Goal: Use online tool/utility: Use online tool/utility

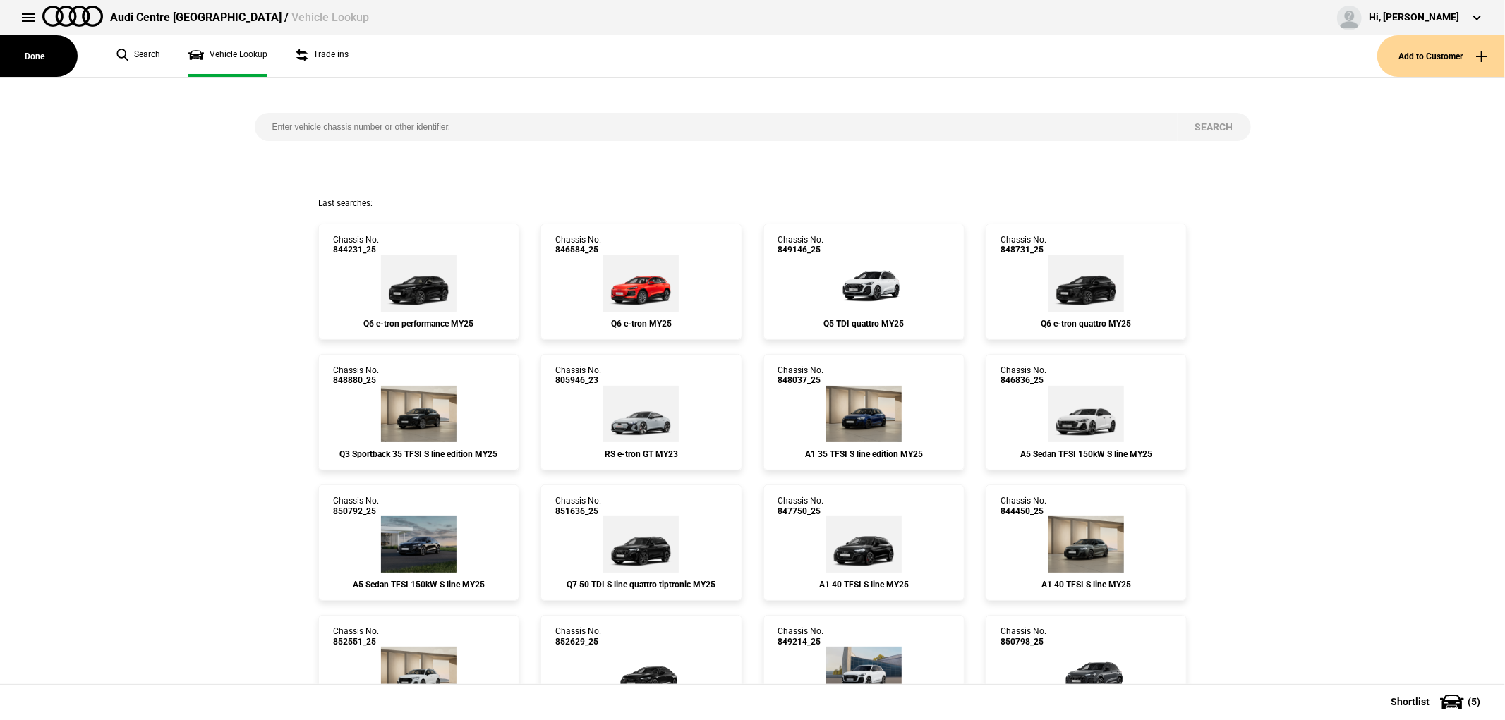
drag, startPoint x: 405, startPoint y: 134, endPoint x: 370, endPoint y: 89, distance: 57.3
click at [382, 97] on div "Search" at bounding box center [753, 138] width 1018 height 120
type input "855312"
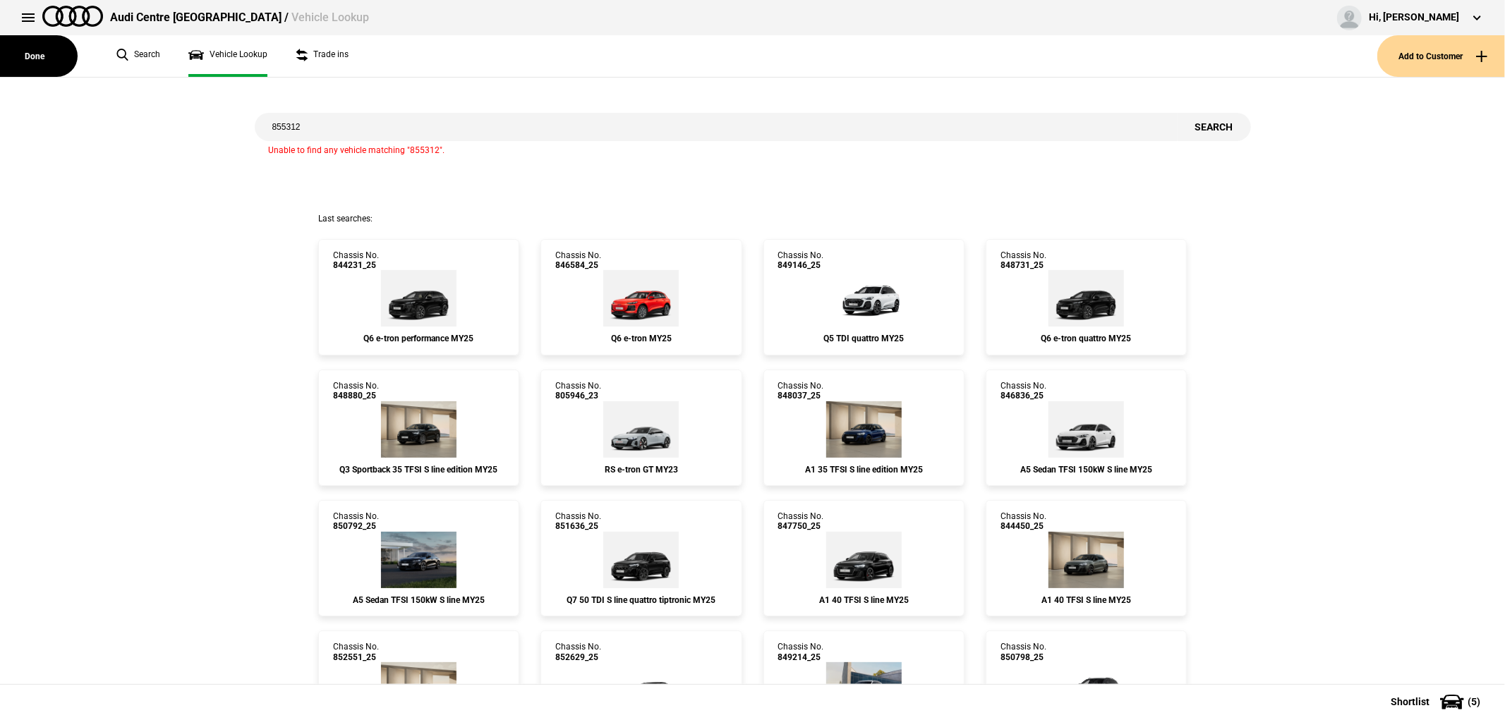
click at [40, 53] on button "Done" at bounding box center [39, 56] width 78 height 42
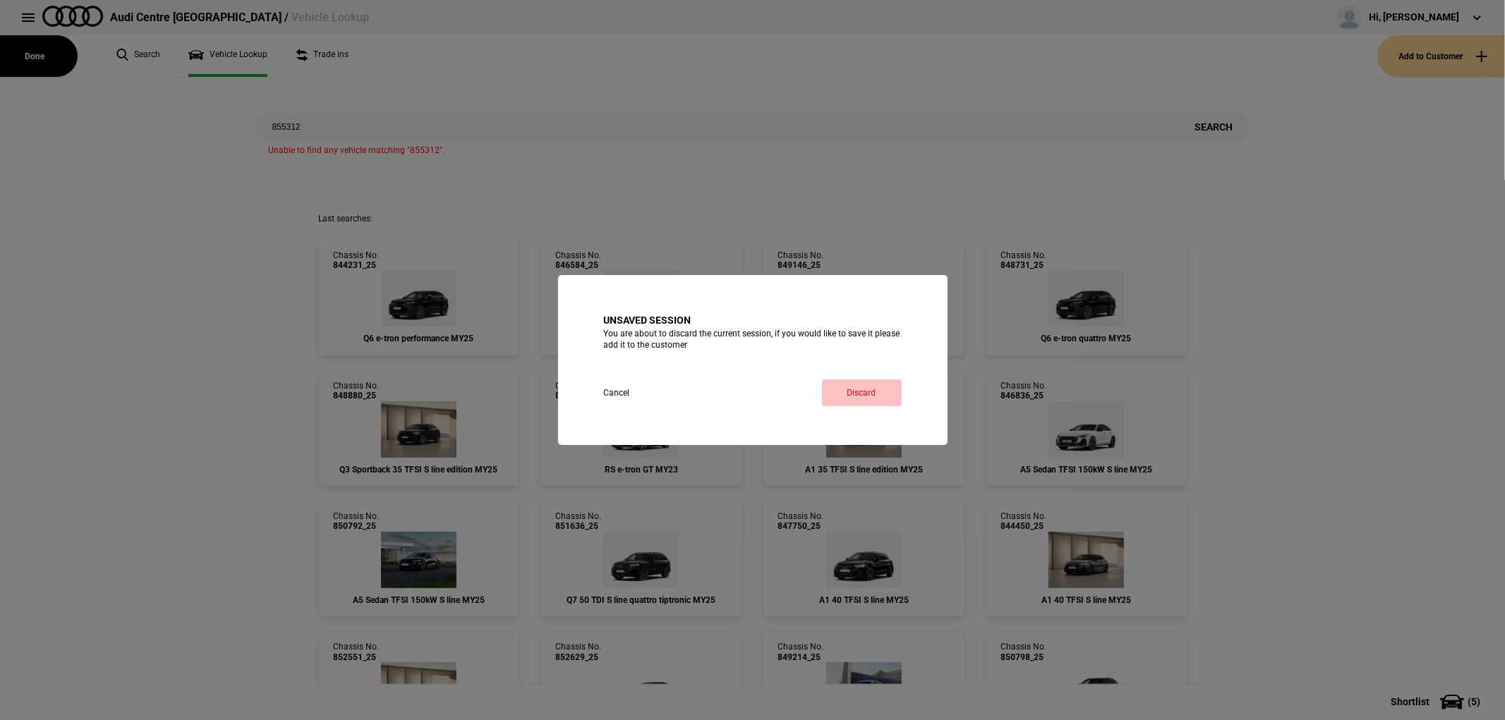
click at [859, 392] on button "Discard" at bounding box center [862, 393] width 80 height 27
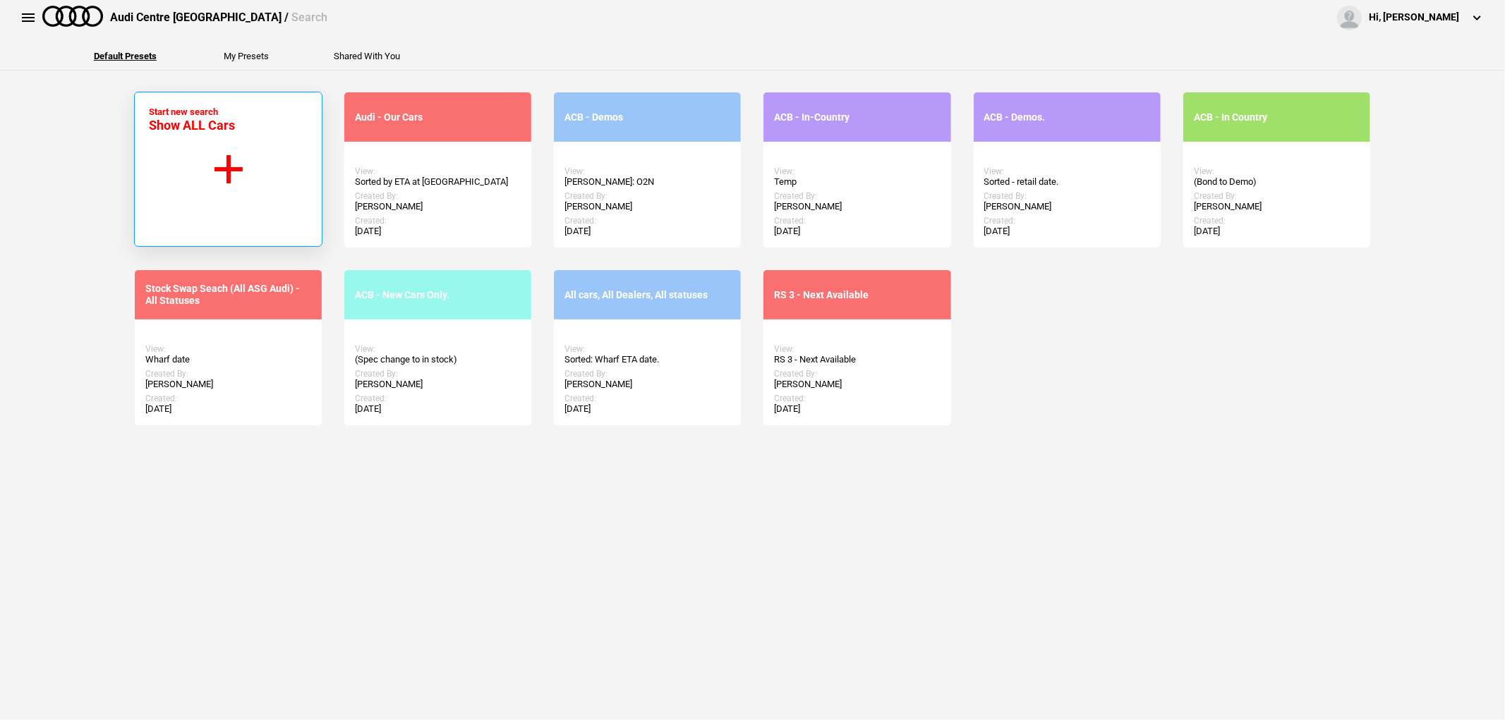
click at [262, 141] on button "Start new search Show ALL Cars" at bounding box center [228, 169] width 188 height 155
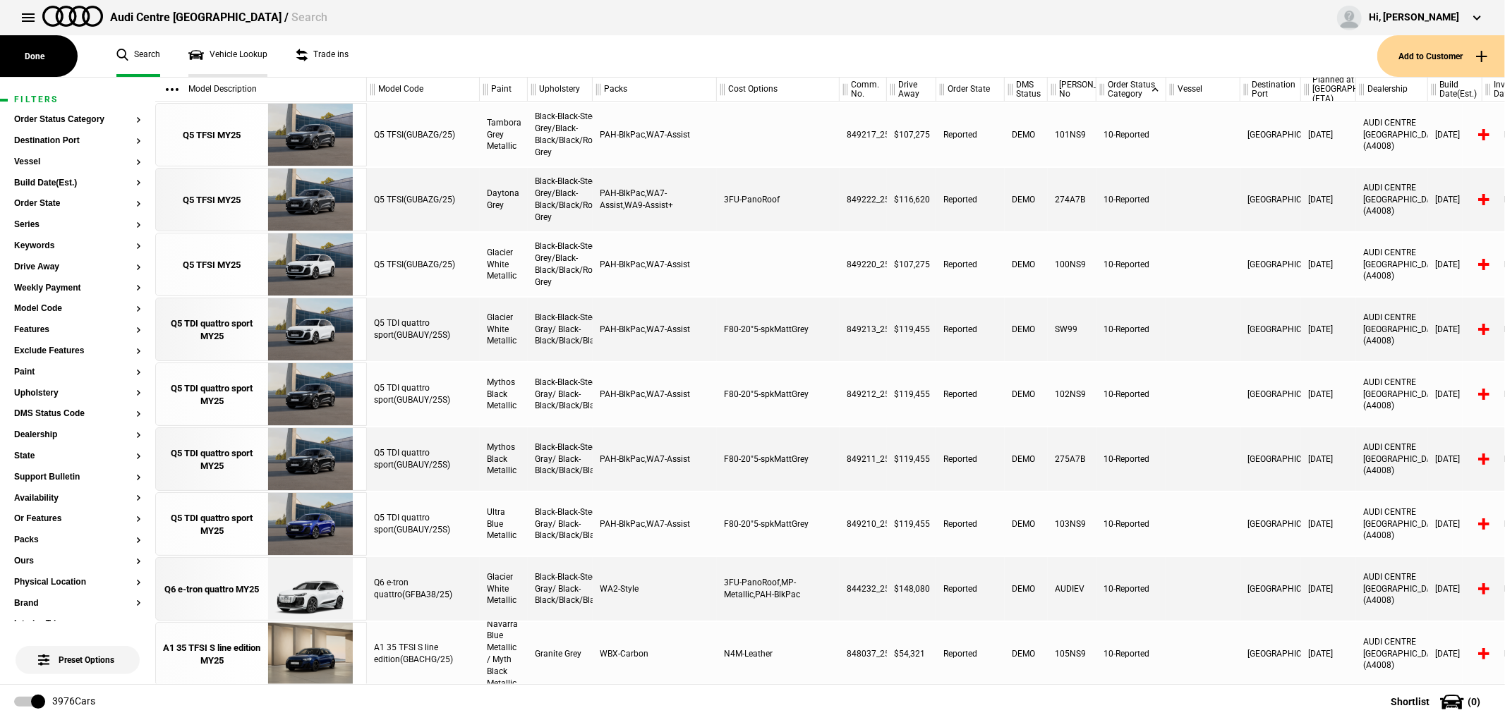
click at [230, 58] on link "Vehicle Lookup" at bounding box center [227, 56] width 79 height 42
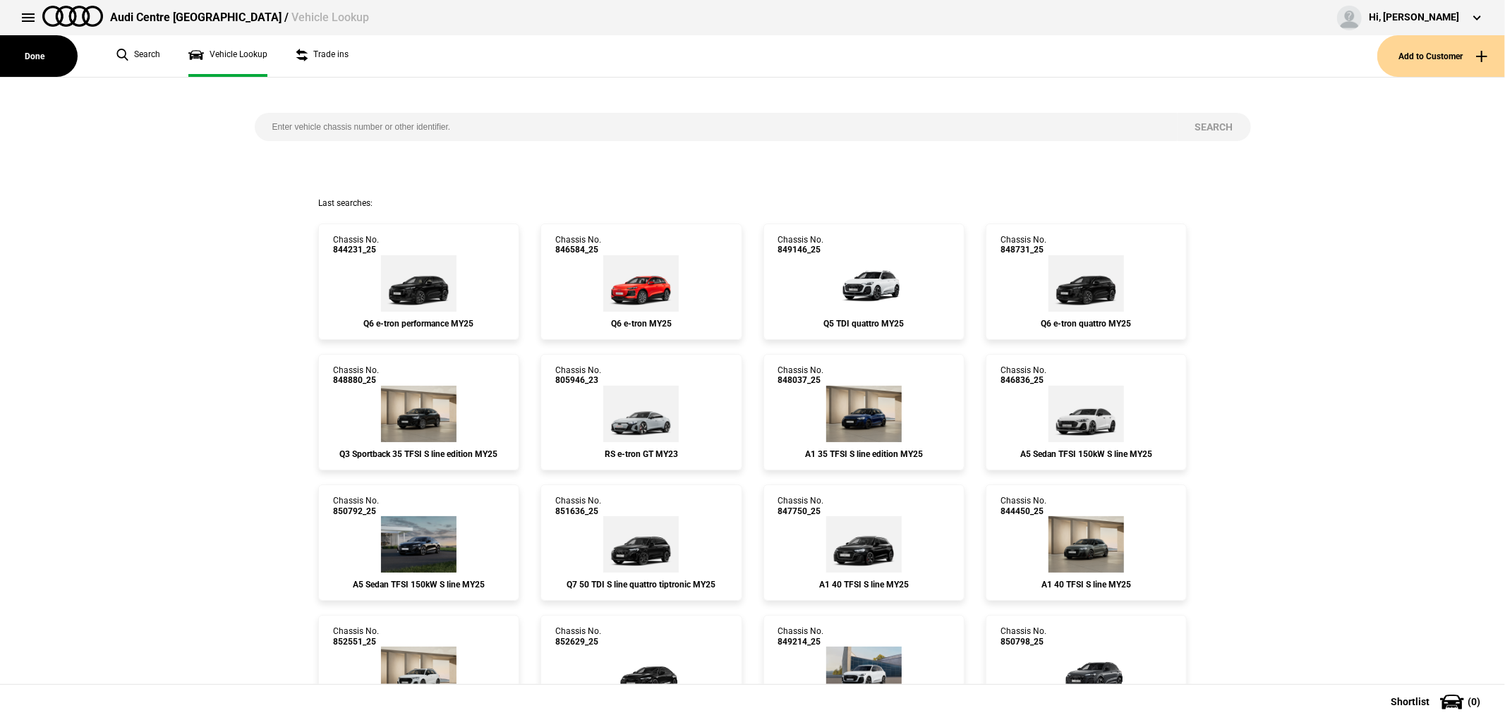
click at [466, 122] on input "search" at bounding box center [716, 127] width 923 height 28
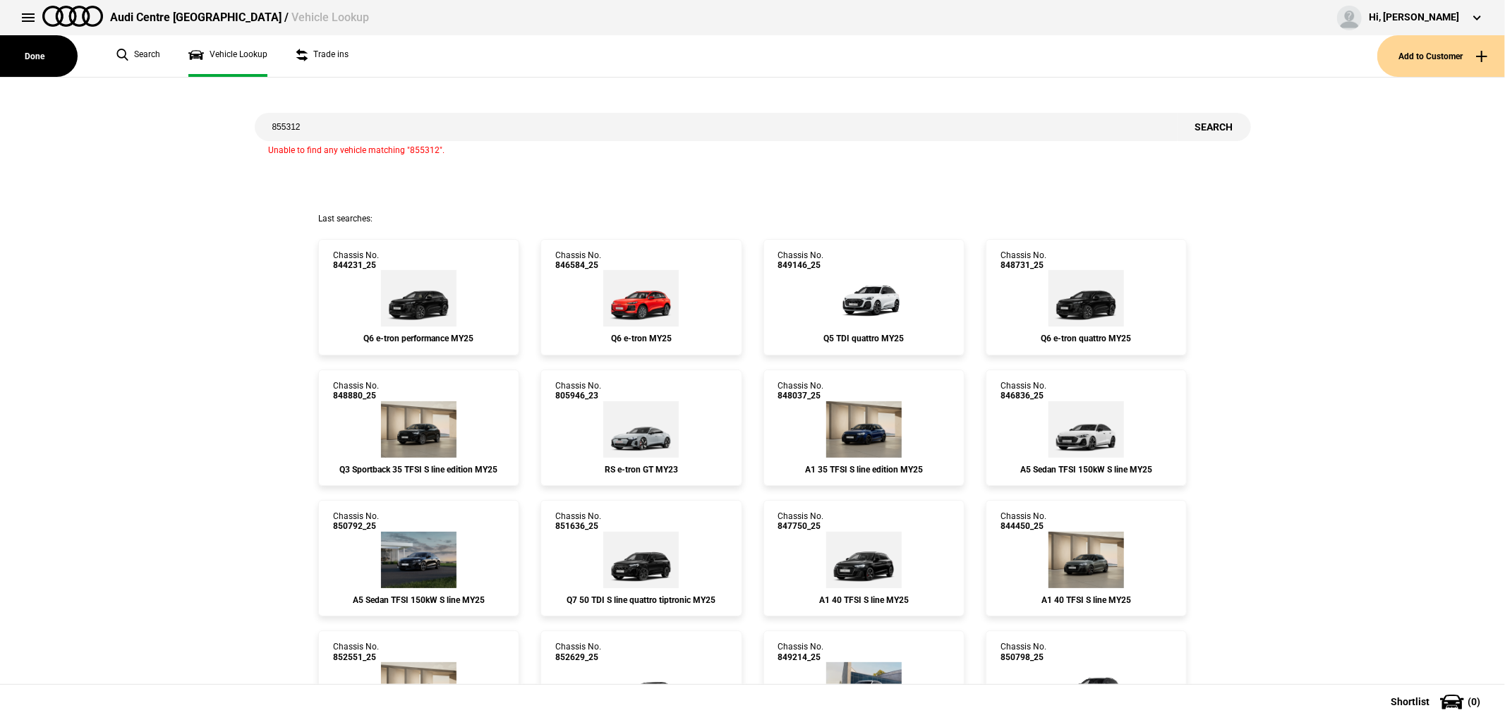
click at [382, 130] on input "855312" at bounding box center [716, 127] width 923 height 28
type input "855355"
click at [1454, 16] on div "Hi, [PERSON_NAME]" at bounding box center [1414, 18] width 90 height 14
click at [1471, 17] on button at bounding box center [1477, 18] width 28 height 28
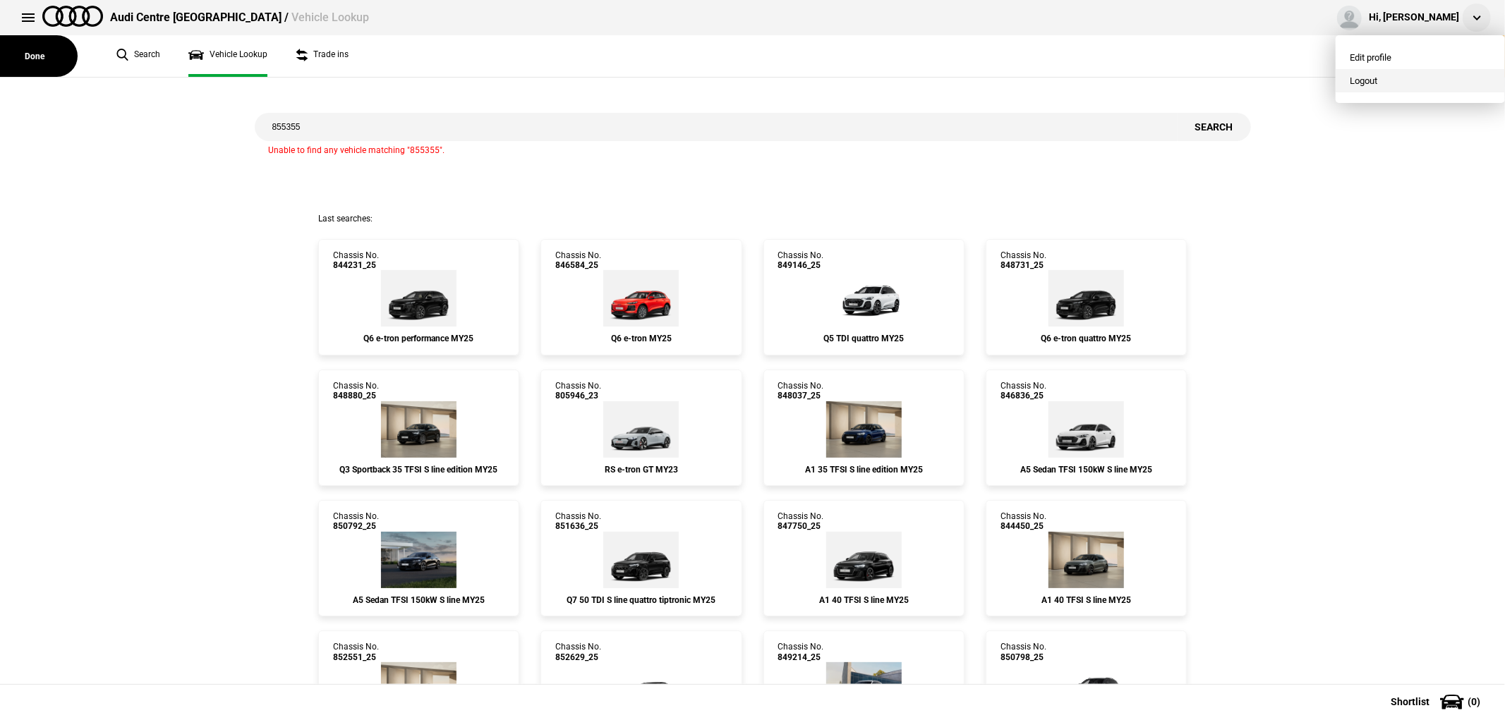
click at [1412, 82] on button "Logout" at bounding box center [1420, 80] width 169 height 23
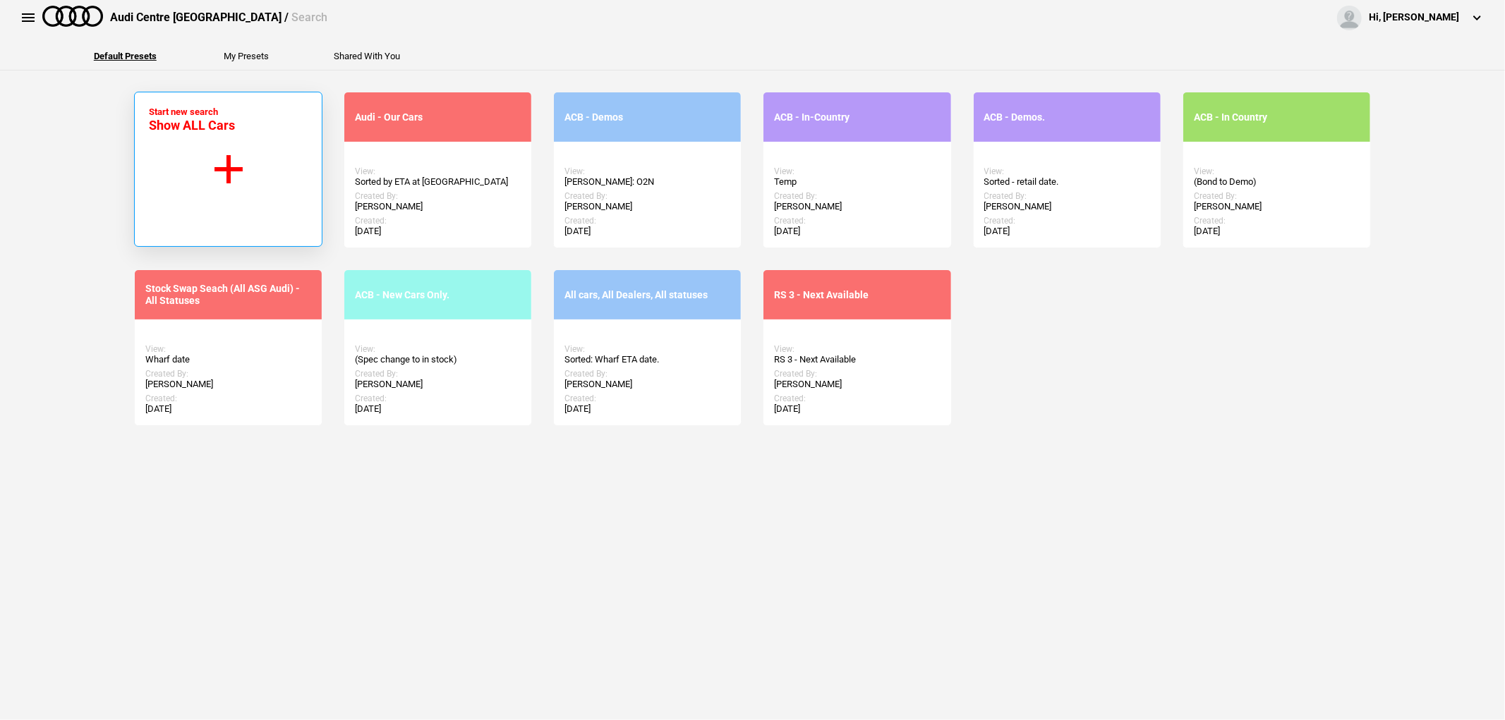
click at [207, 157] on button "Start new search Show ALL Cars" at bounding box center [228, 169] width 188 height 155
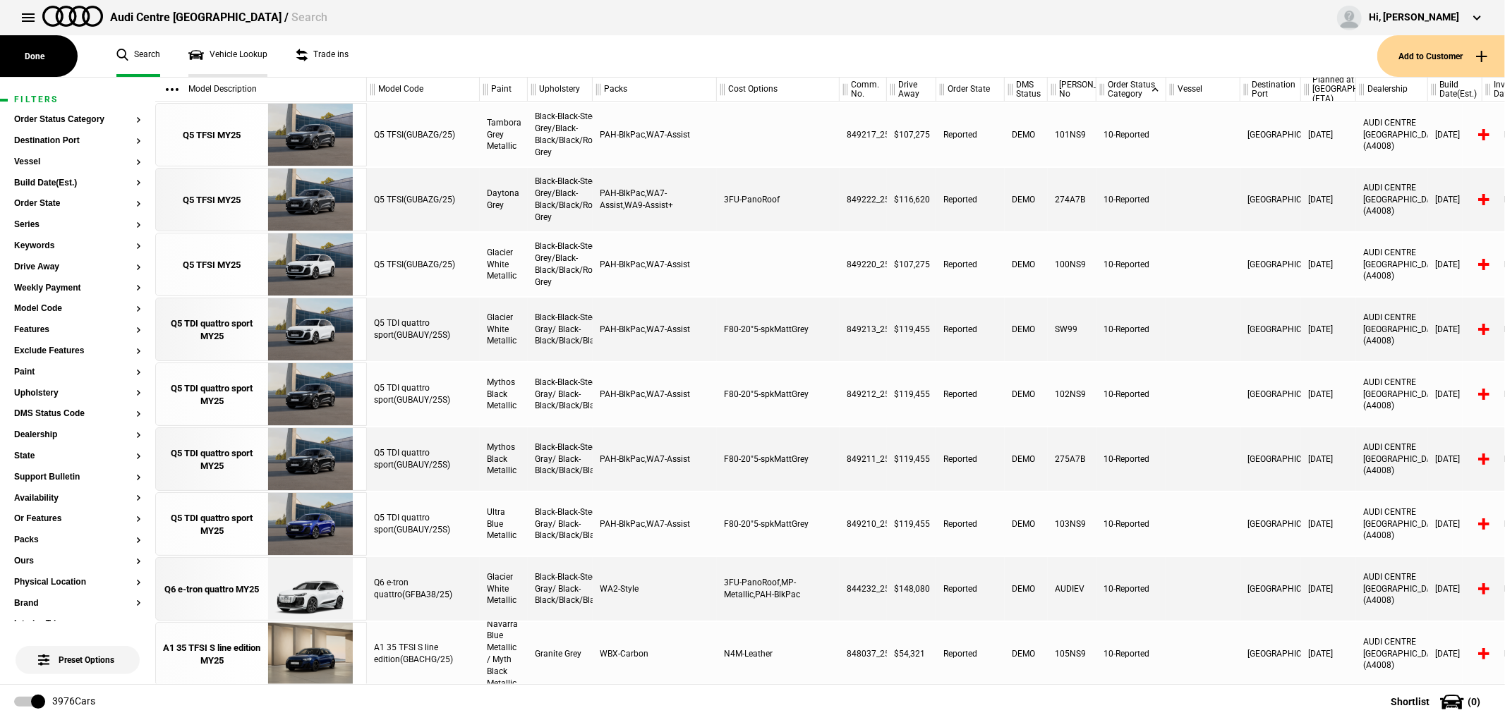
click at [215, 52] on link "Vehicle Lookup" at bounding box center [227, 56] width 79 height 42
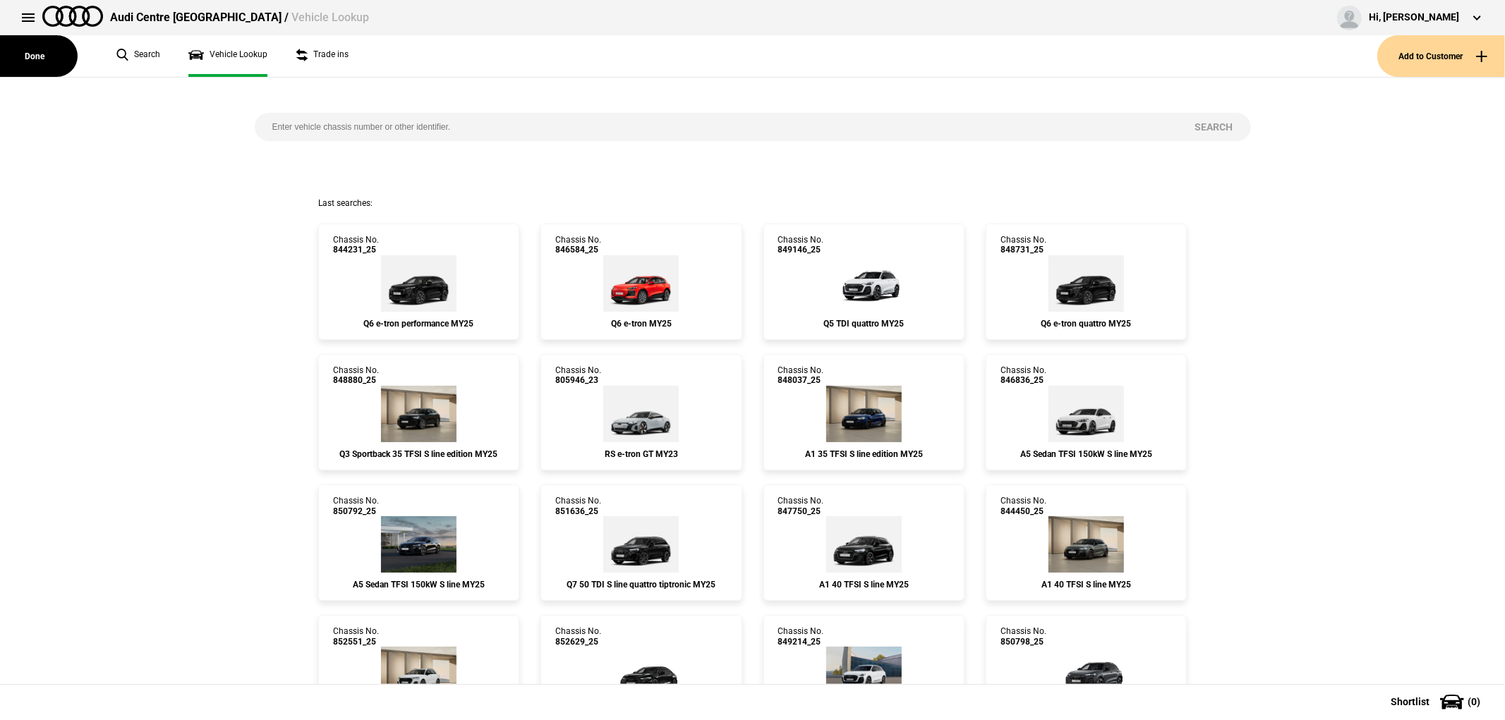
click at [403, 137] on input "search" at bounding box center [716, 127] width 923 height 28
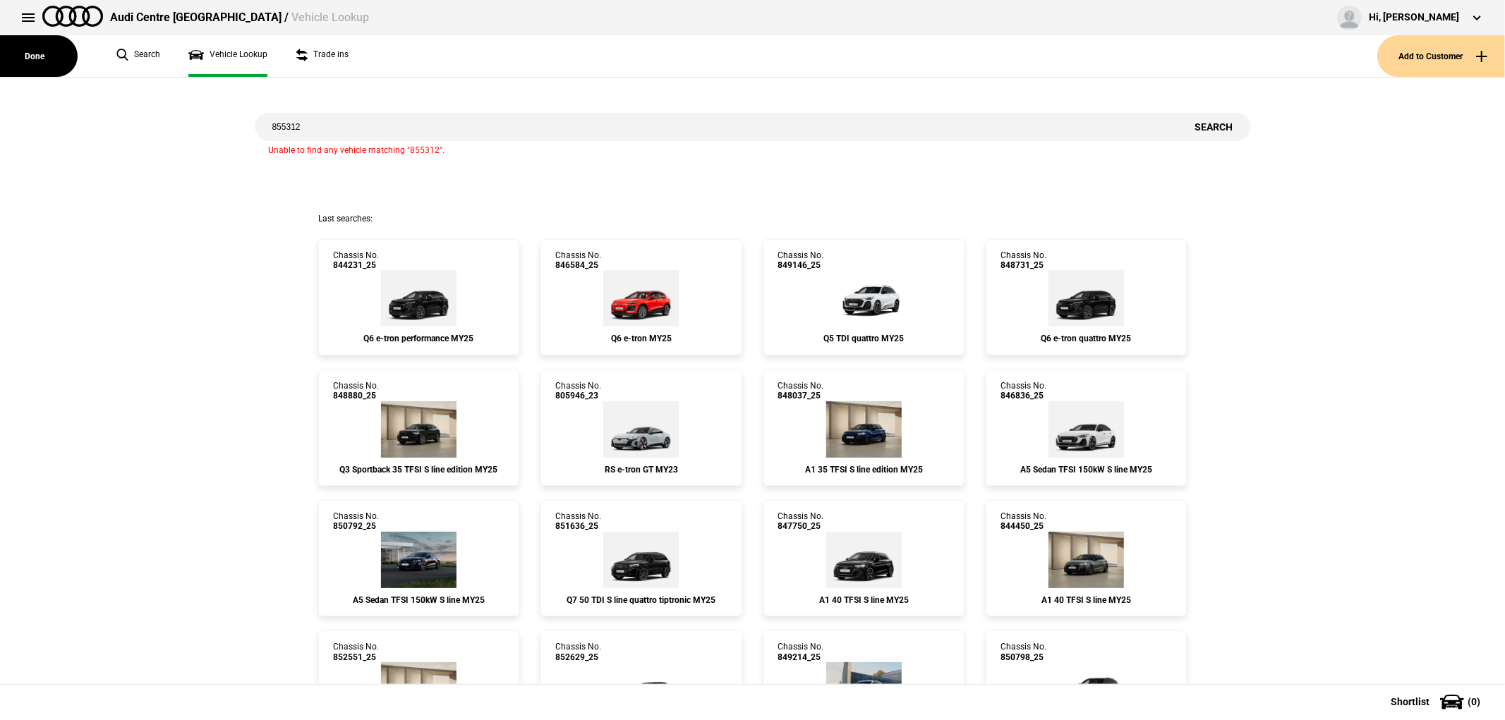
drag, startPoint x: 372, startPoint y: 131, endPoint x: -126, endPoint y: 178, distance: 500.4
click at [0, 178] on html "Audi Centre [GEOGRAPHIC_DATA] / Vehicle Lookup Hi, [PERSON_NAME] Edit profile L…" at bounding box center [752, 360] width 1505 height 720
type input "848832"
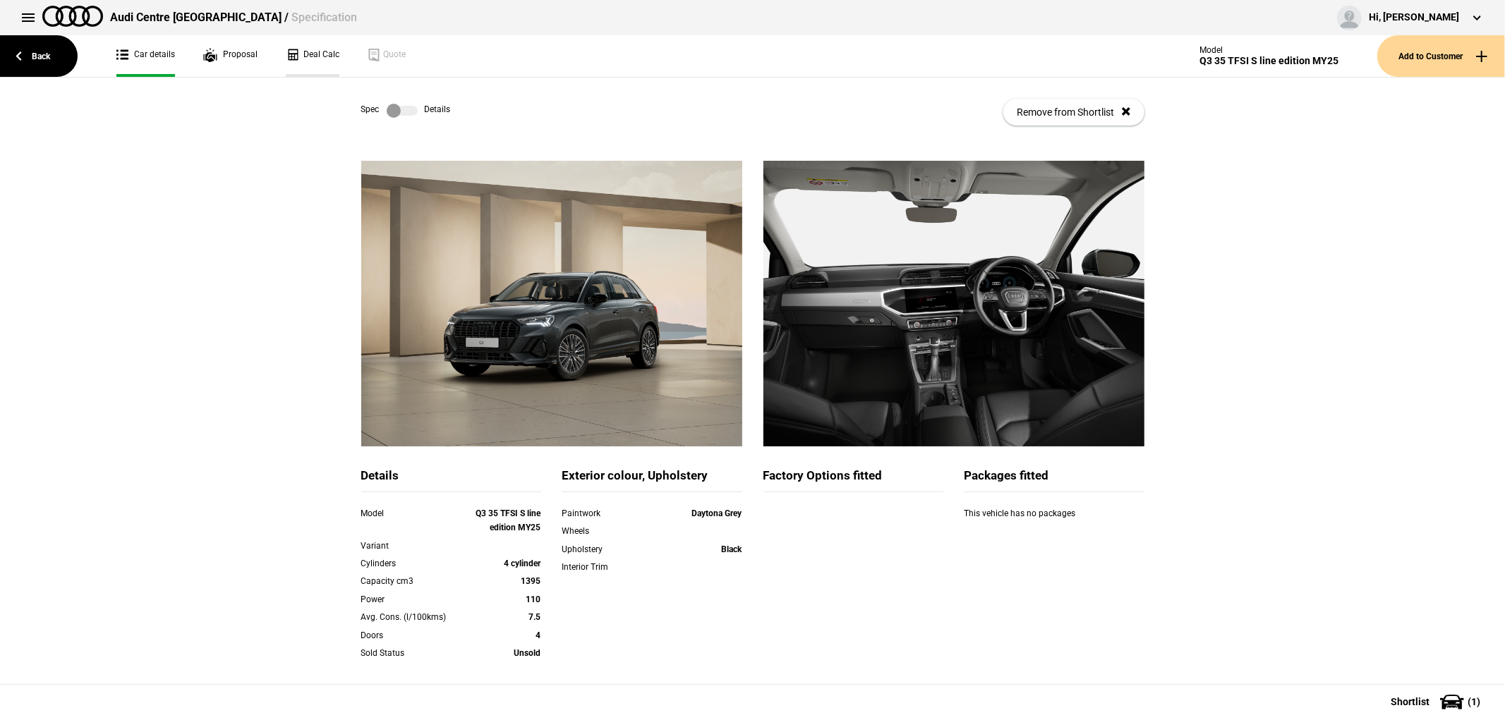
click at [294, 54] on link "Deal Calc" at bounding box center [313, 56] width 54 height 42
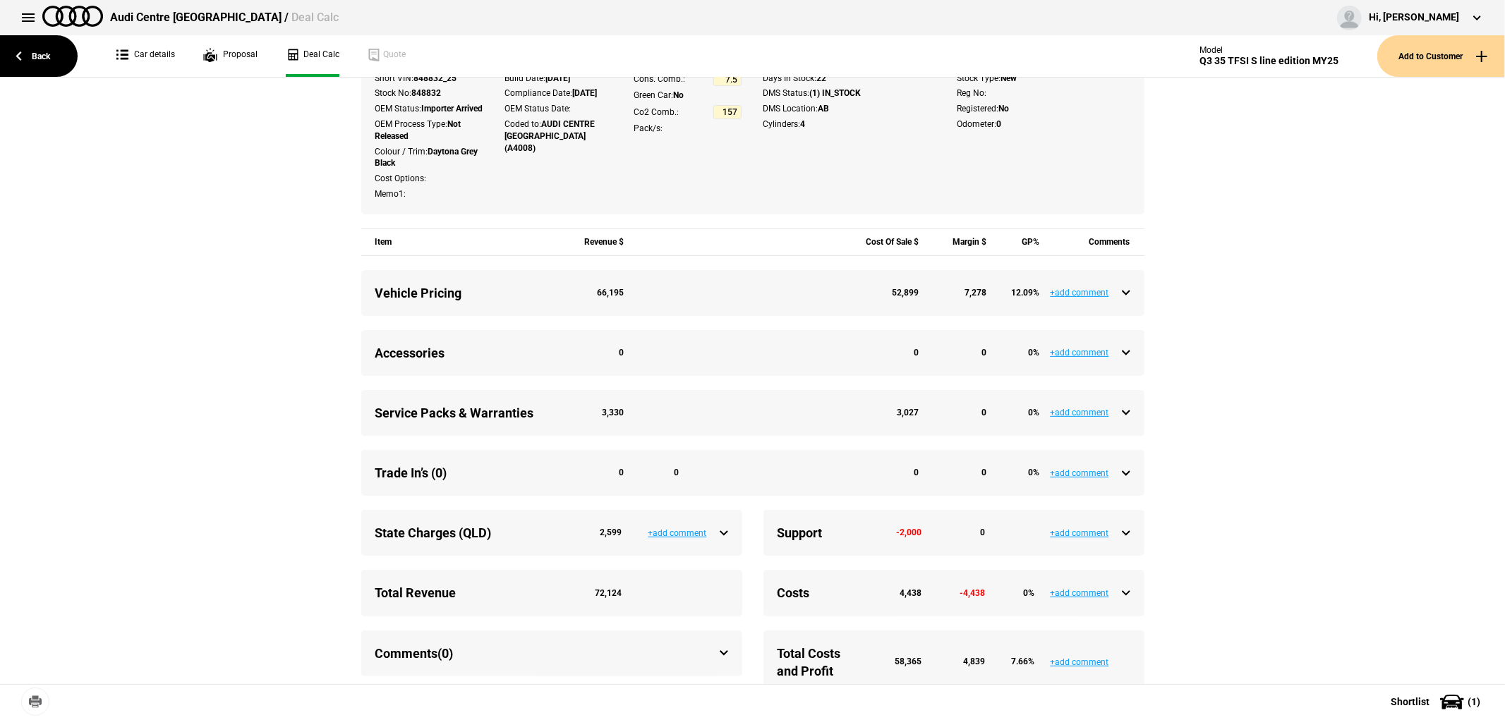
scroll to position [392, 0]
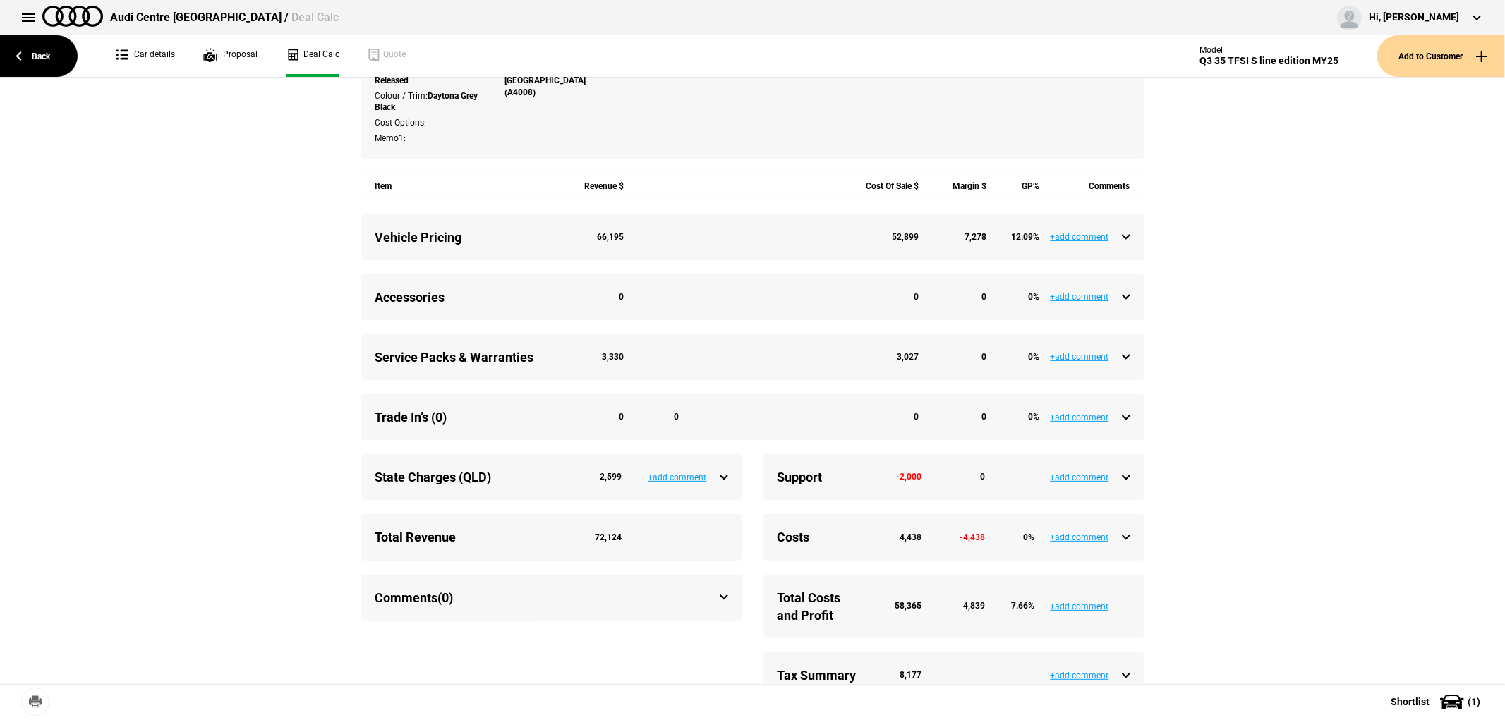
click at [1122, 366] on div "Service Packs & Warranties 3,330 3,027 0 0 %" at bounding box center [752, 358] width 755 height 18
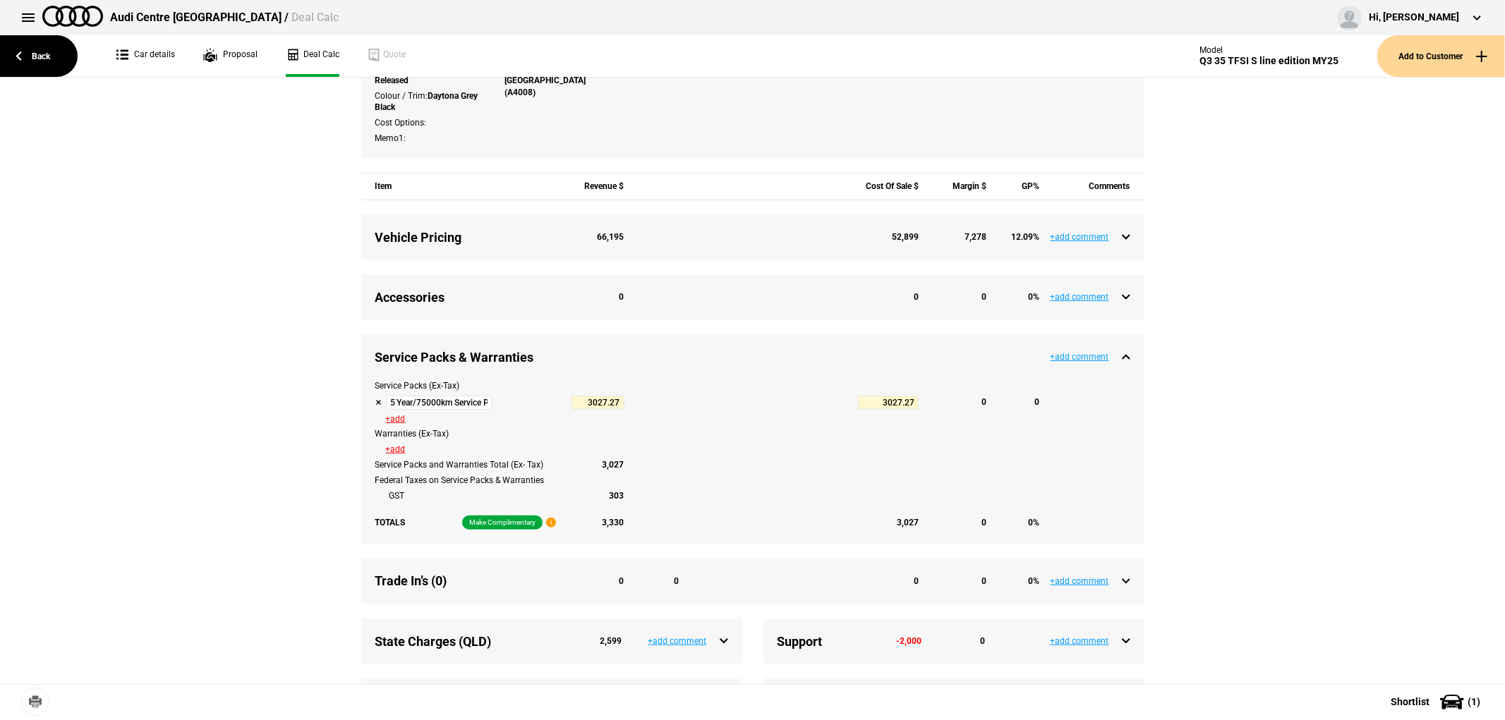
click at [375, 406] on button at bounding box center [378, 402] width 7 height 7
type input "7866.54"
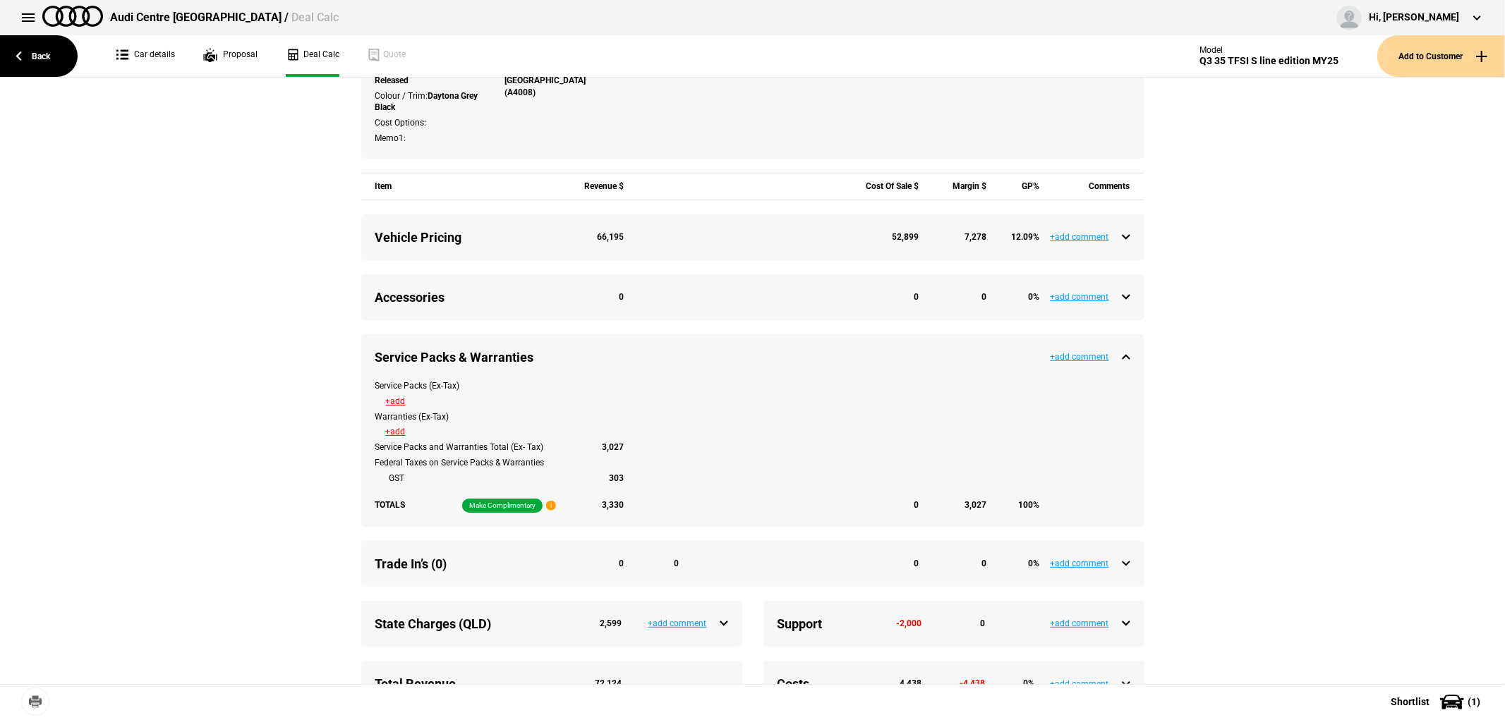
type input "68694.8"
type input "4839.27"
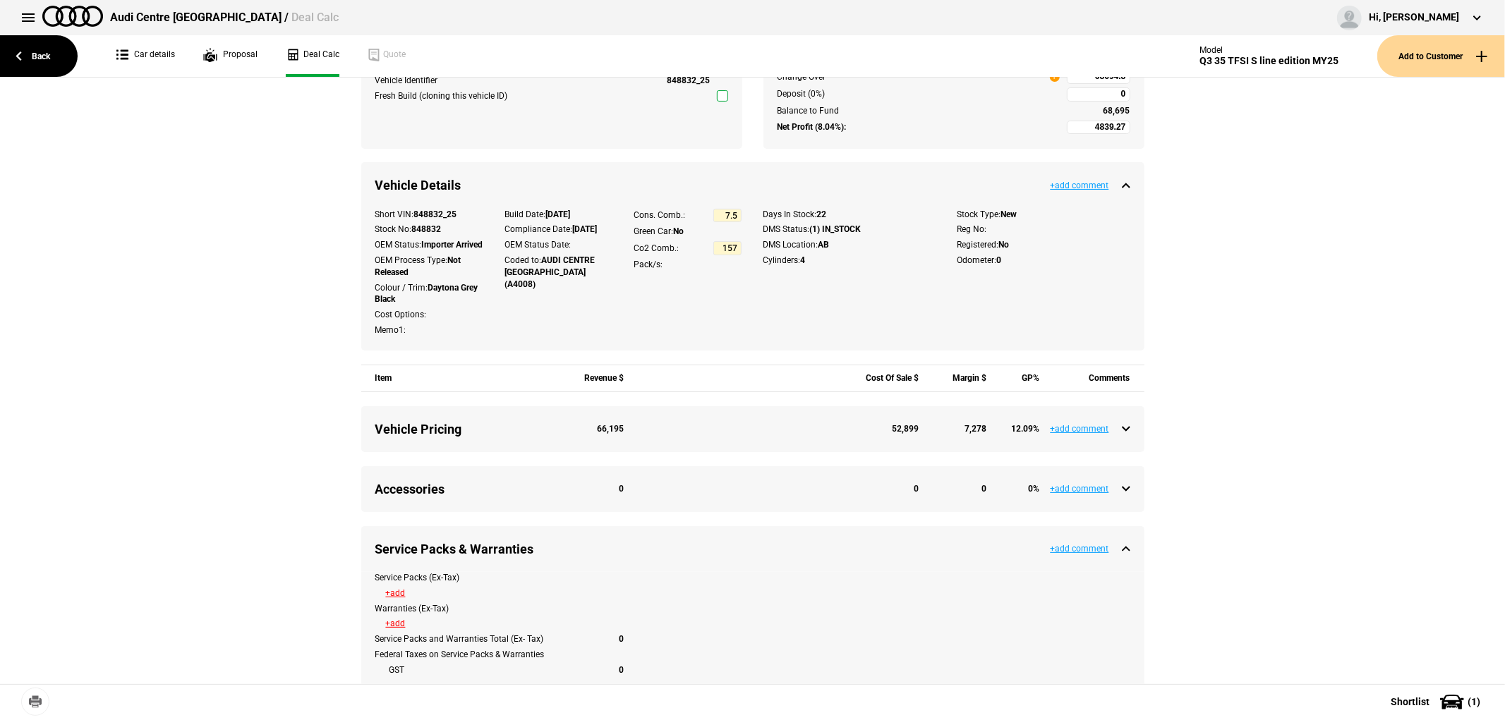
scroll to position [78, 0]
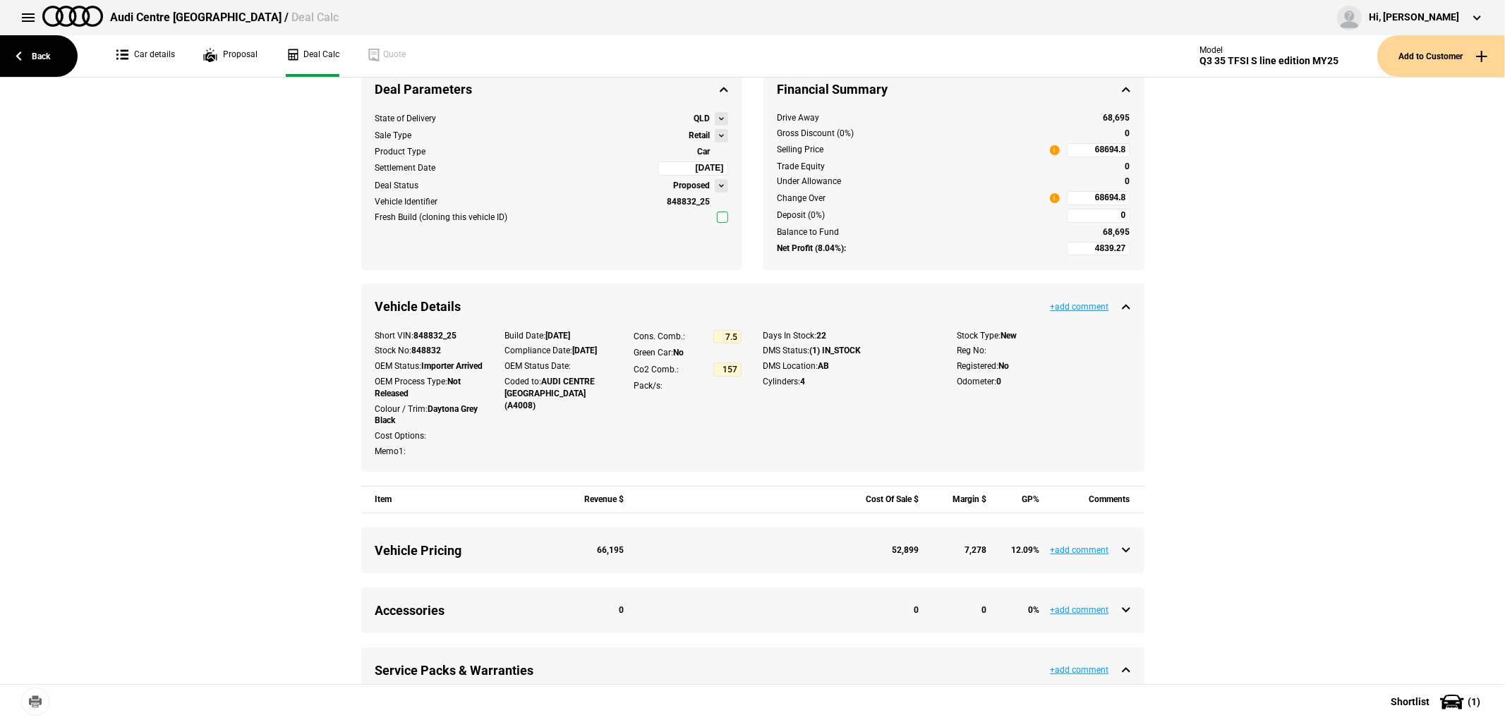
click at [1074, 193] on input "68694.8" at bounding box center [1099, 198] width 64 height 14
type input "68694.8"
type input "-3065.1"
type input "60000"
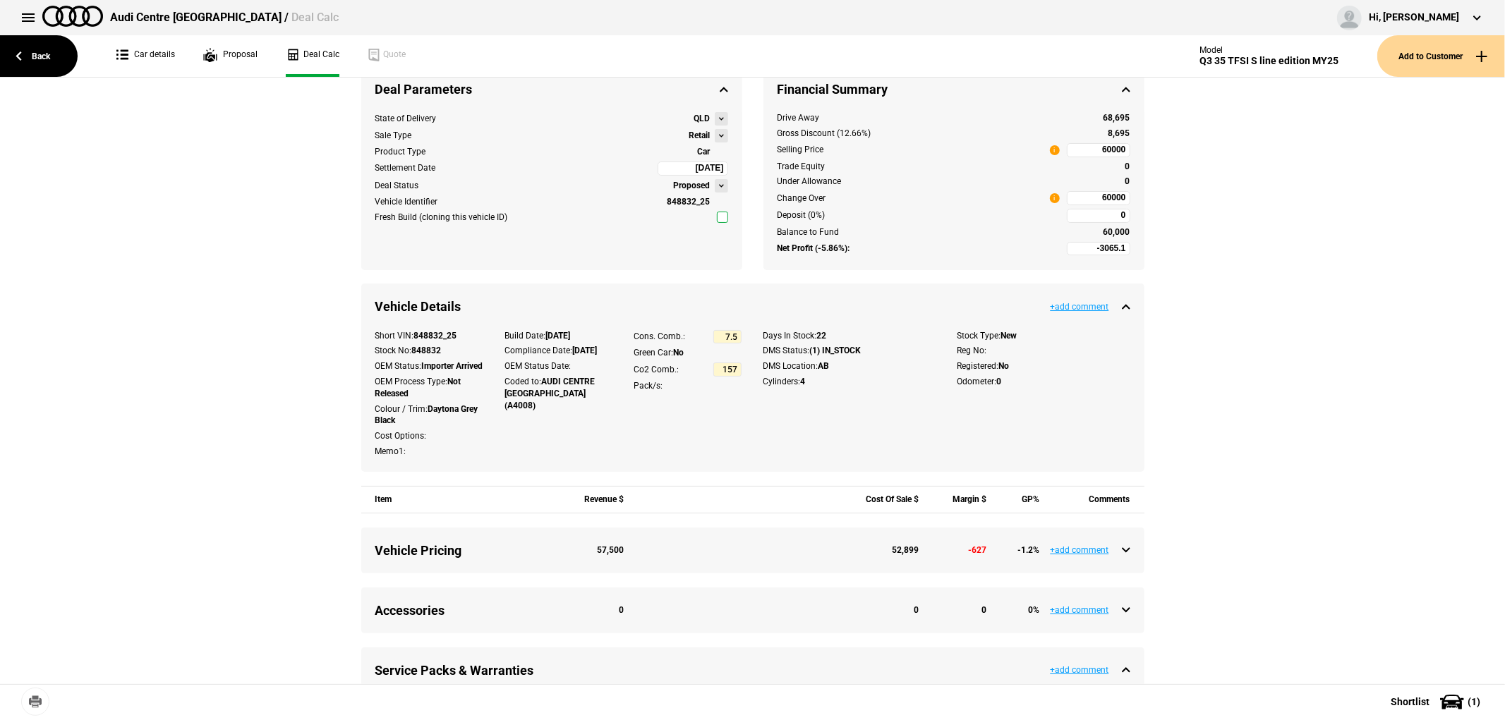
scroll to position [0, 0]
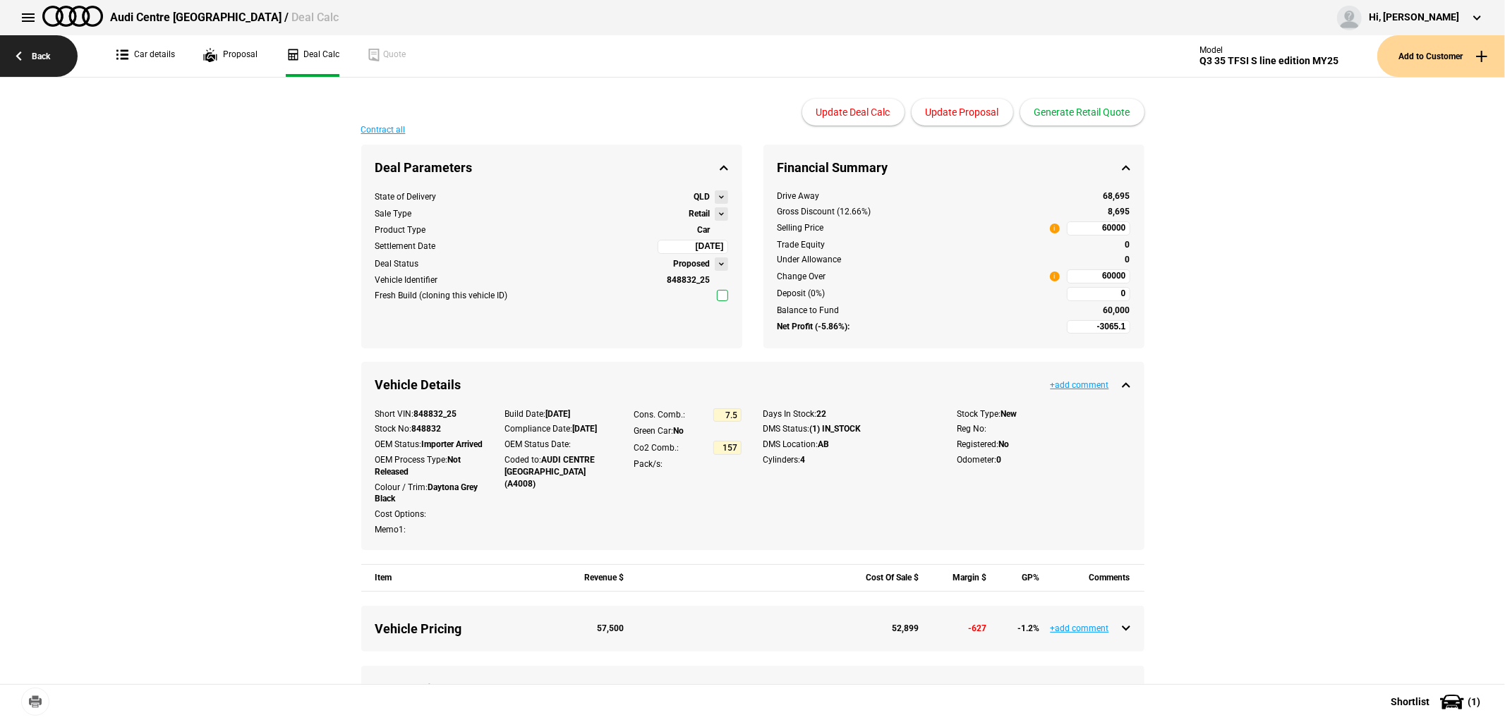
click at [21, 57] on link "Back" at bounding box center [39, 56] width 78 height 42
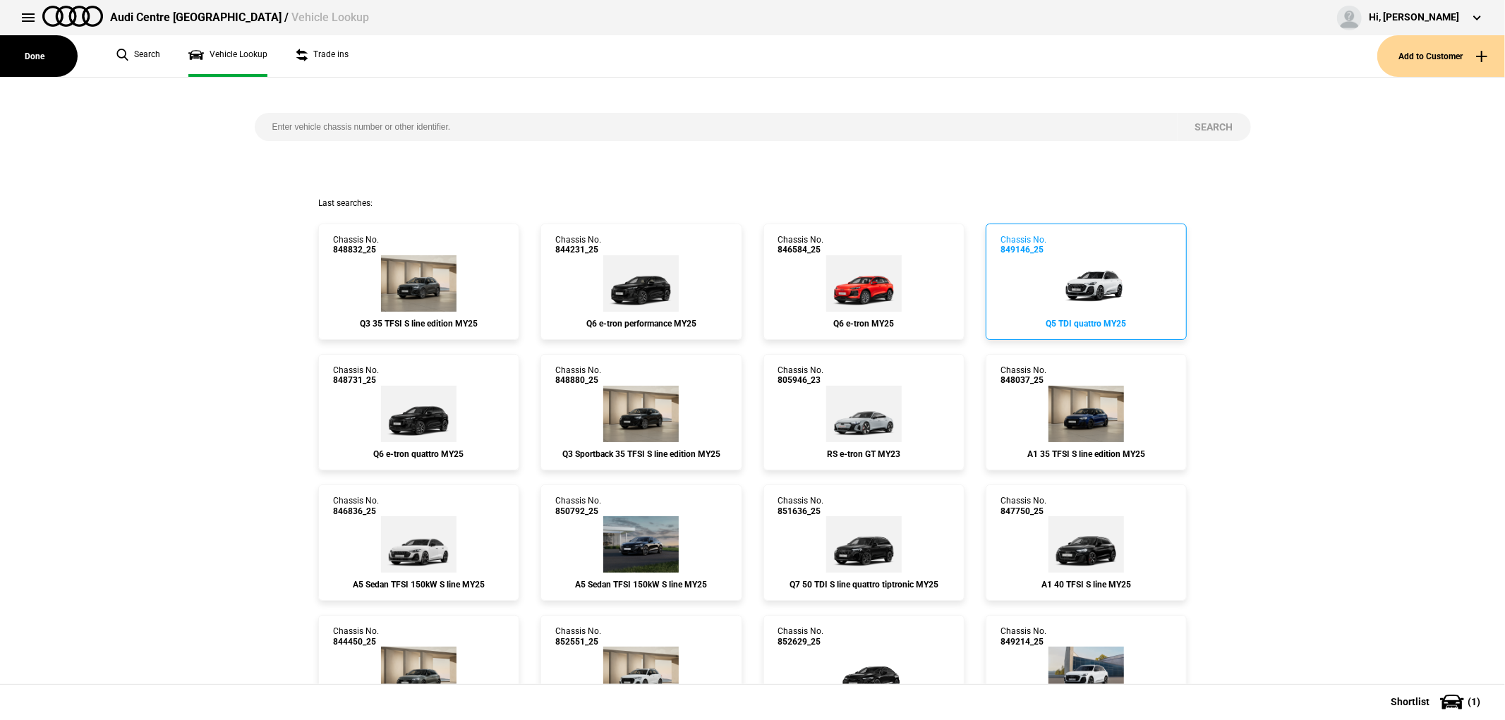
click at [1069, 279] on img at bounding box center [1086, 283] width 85 height 56
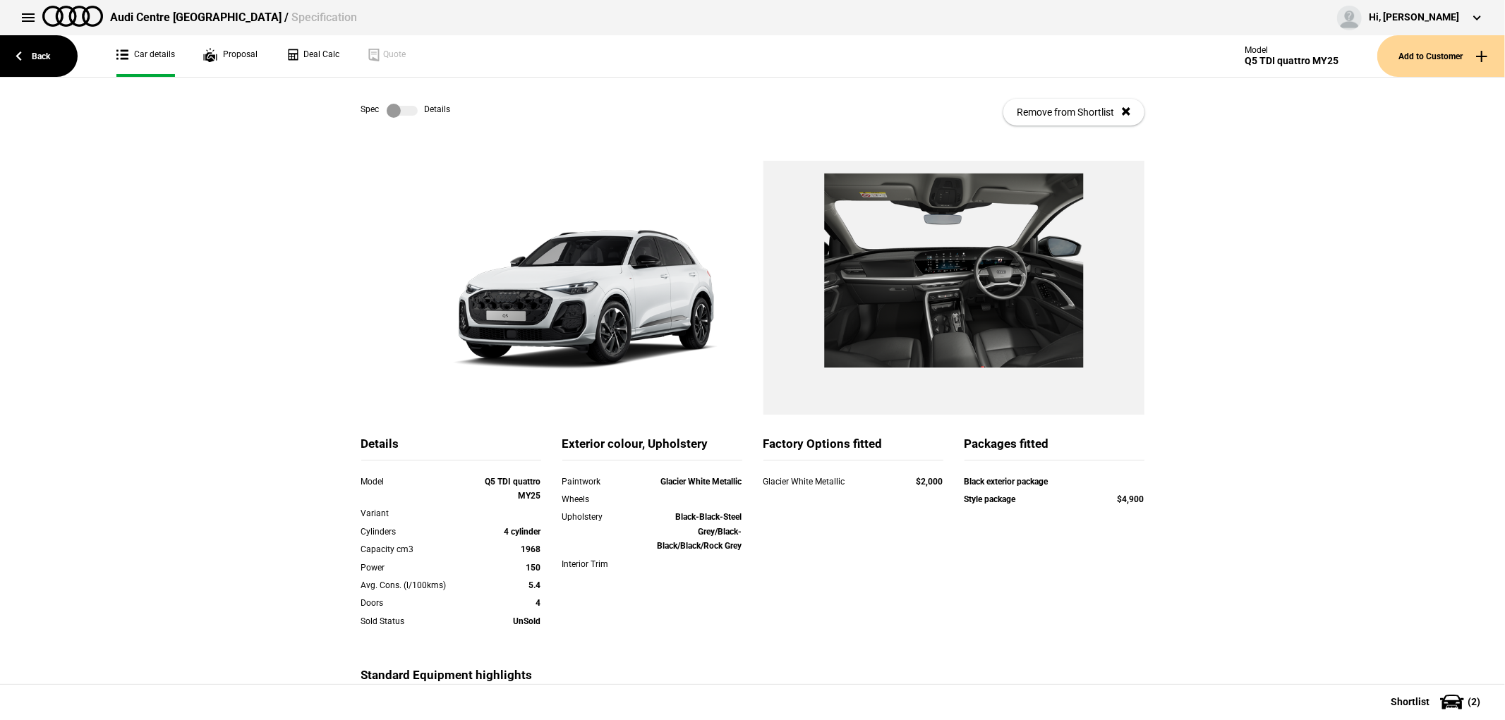
click at [390, 114] on label at bounding box center [402, 111] width 31 height 14
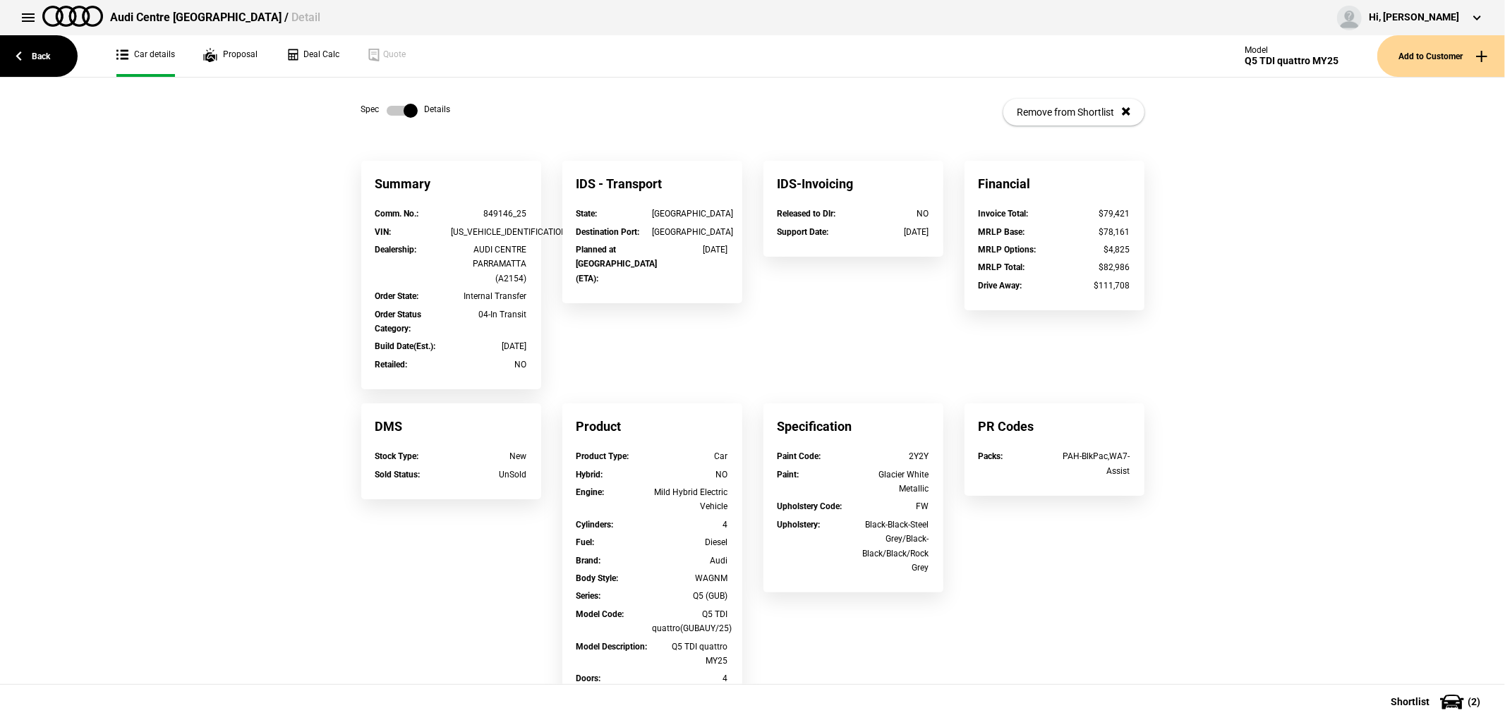
click at [392, 111] on label at bounding box center [402, 111] width 31 height 14
